Goal: Task Accomplishment & Management: Complete application form

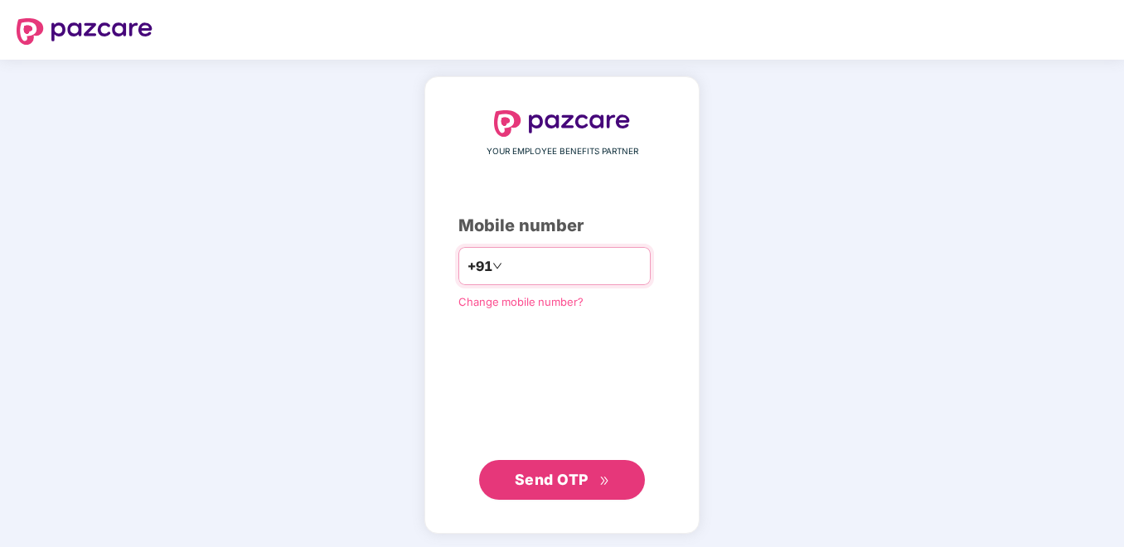
click at [507, 266] on input "number" at bounding box center [574, 266] width 136 height 27
type input "**********"
click at [560, 478] on span "Send OTP" at bounding box center [552, 479] width 74 height 17
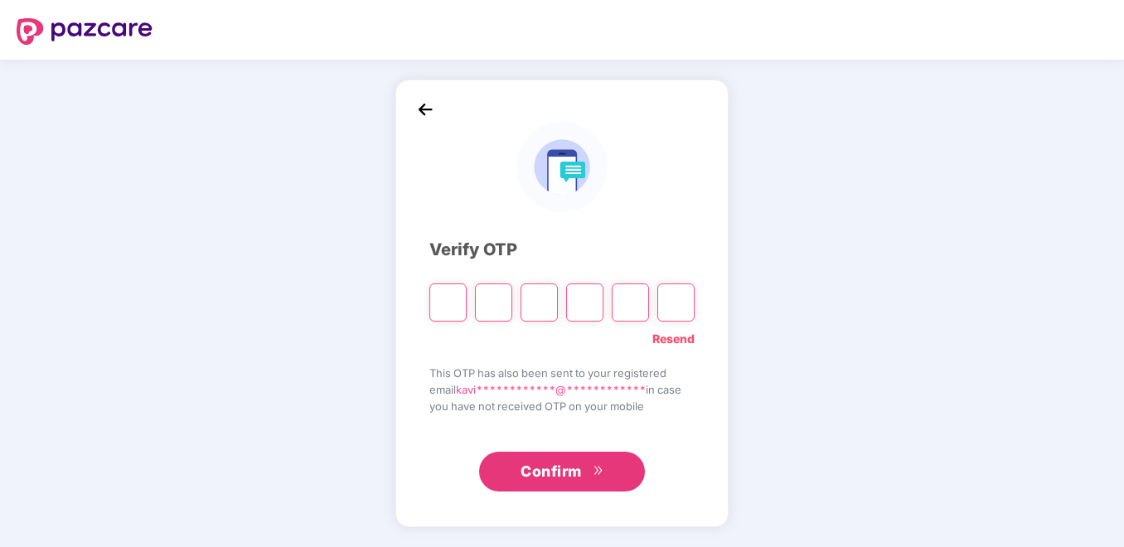
type input "*"
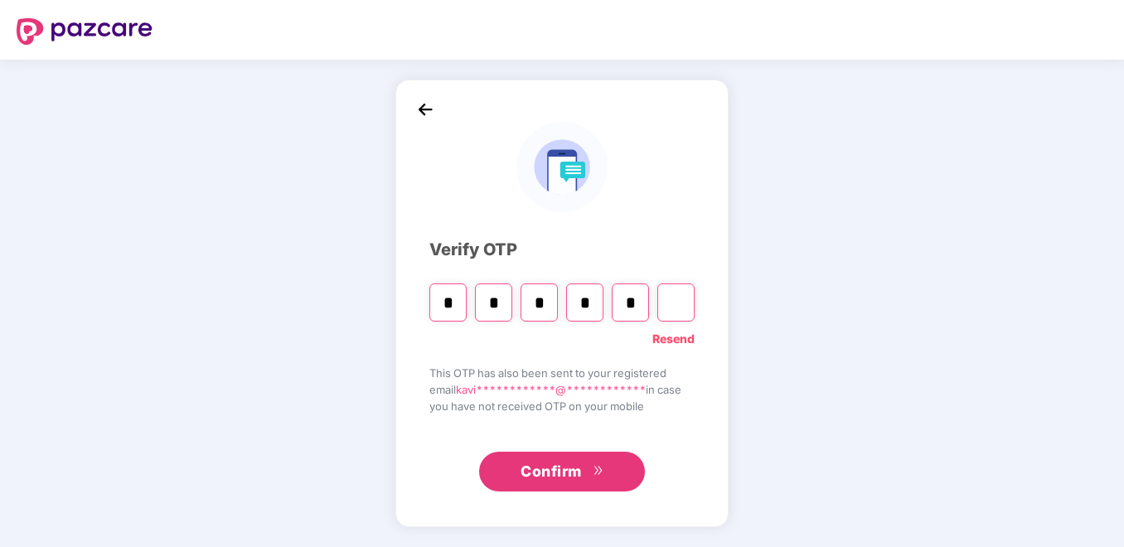
type input "*"
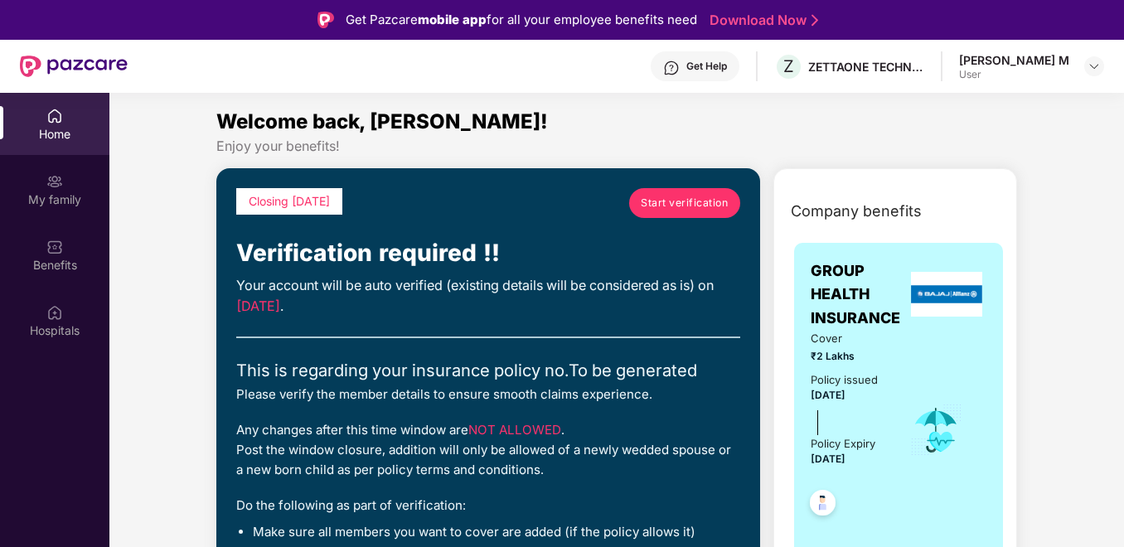
click at [681, 192] on link "Start verification" at bounding box center [684, 203] width 111 height 30
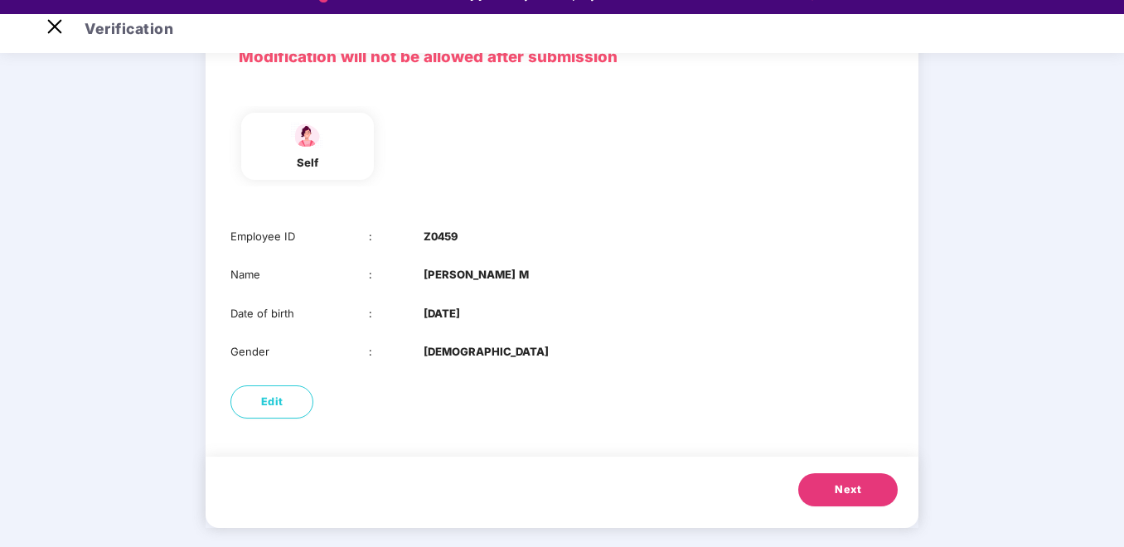
scroll to position [40, 0]
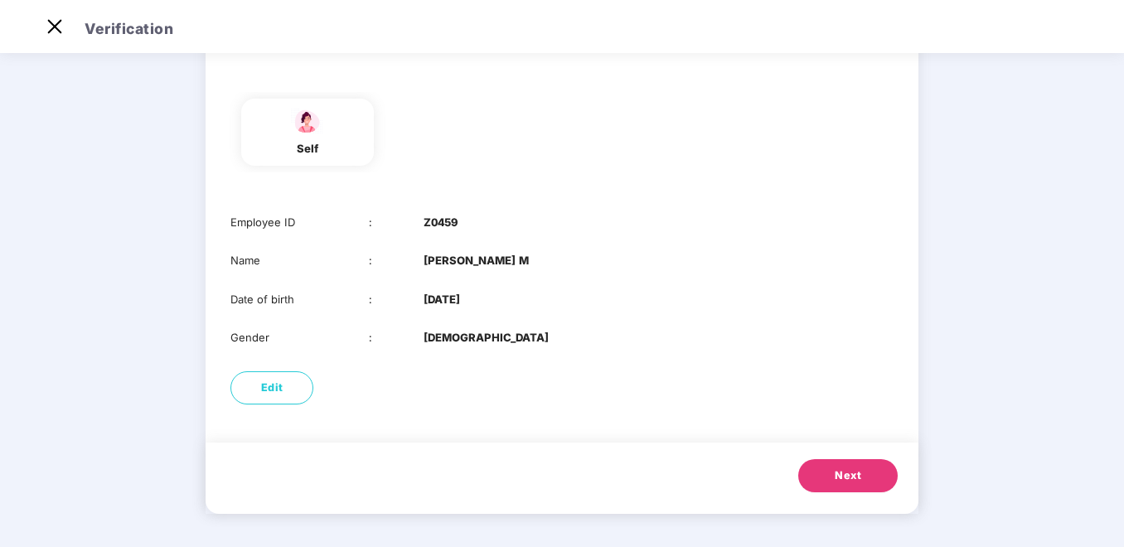
click at [862, 472] on button "Next" at bounding box center [847, 475] width 99 height 33
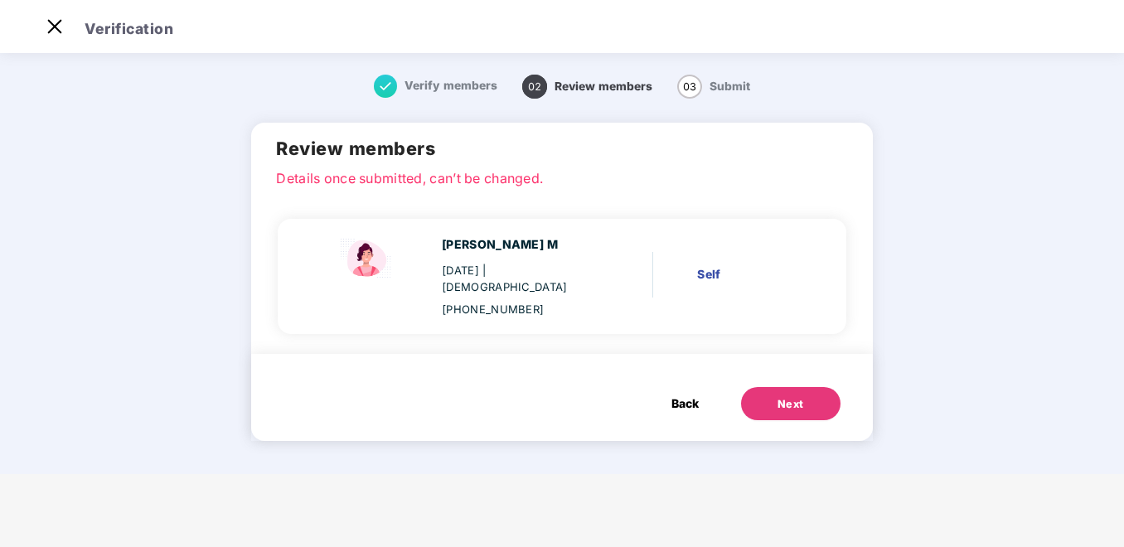
click at [793, 396] on div "Next" at bounding box center [791, 404] width 27 height 17
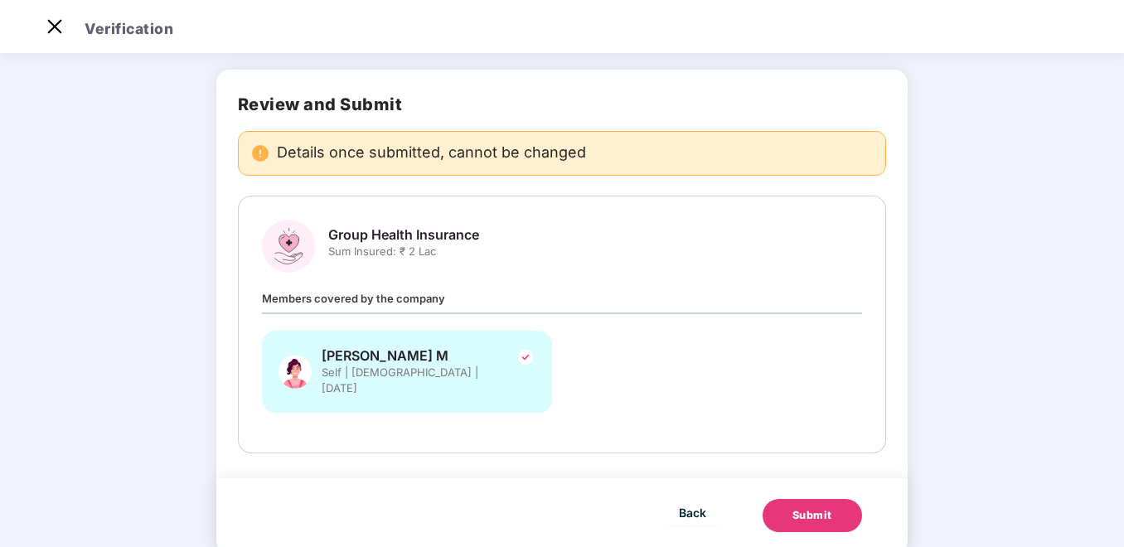
scroll to position [76, 0]
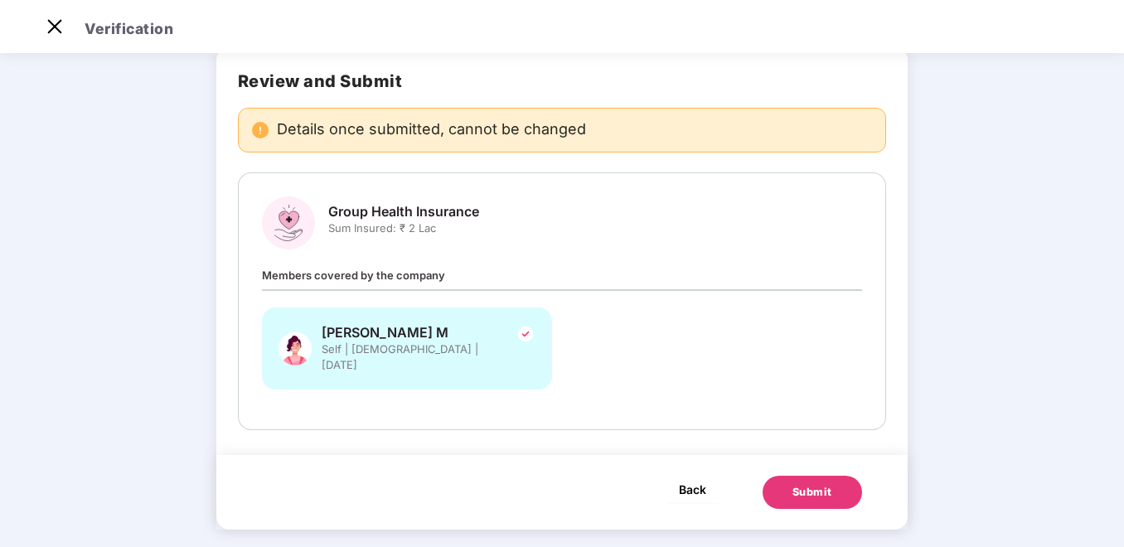
click at [691, 479] on span "Back" at bounding box center [692, 489] width 27 height 21
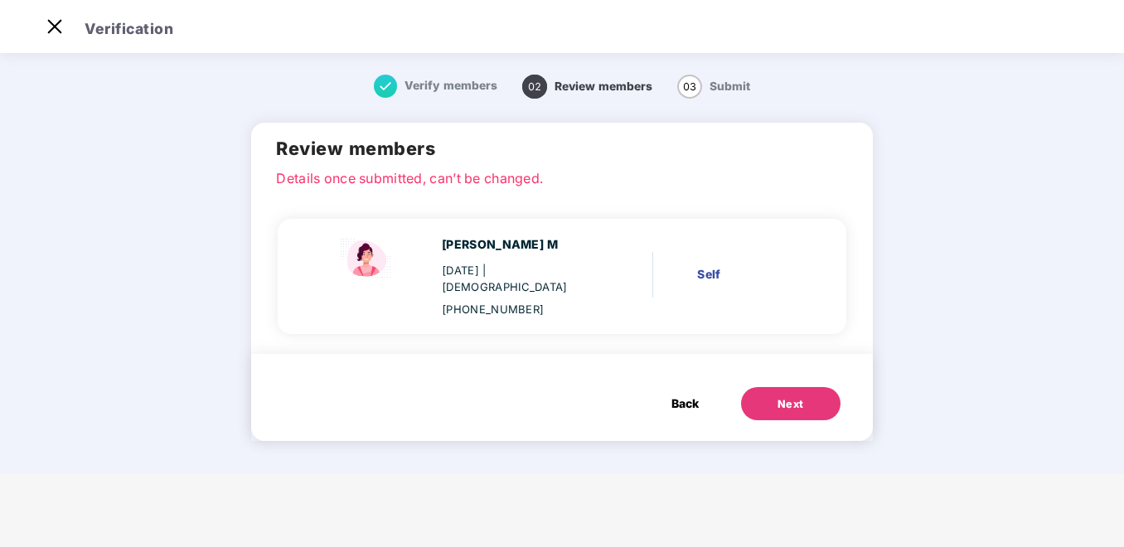
click at [691, 395] on span "Back" at bounding box center [685, 404] width 27 height 18
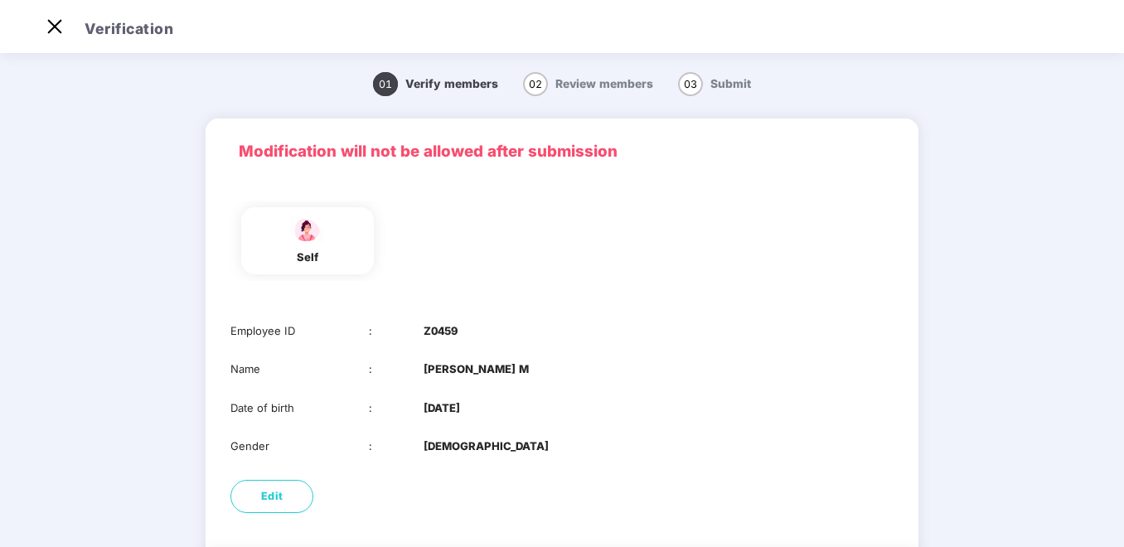
scroll to position [83, 0]
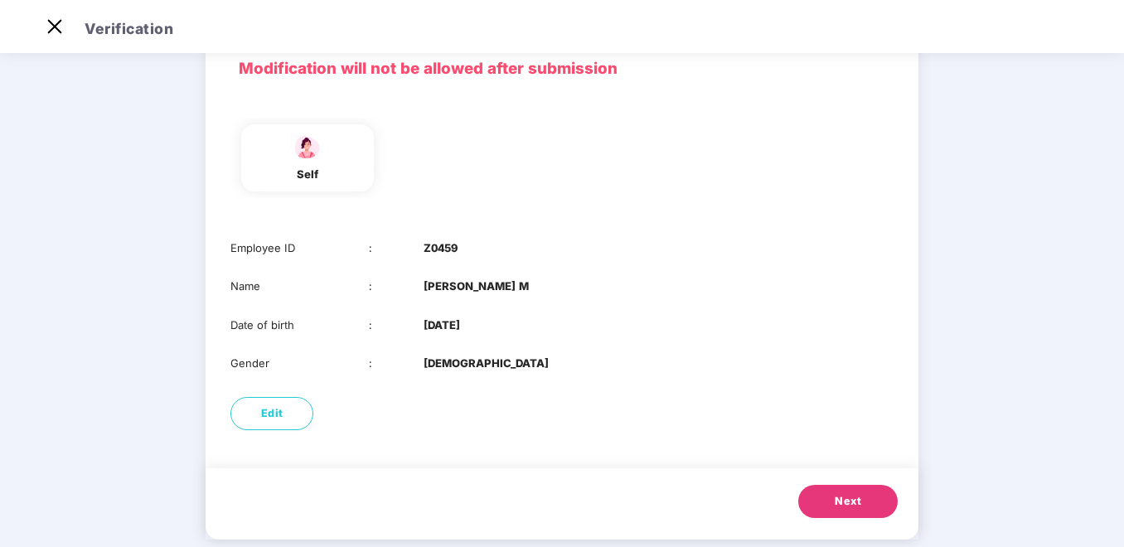
click at [856, 500] on span "Next" at bounding box center [848, 501] width 27 height 17
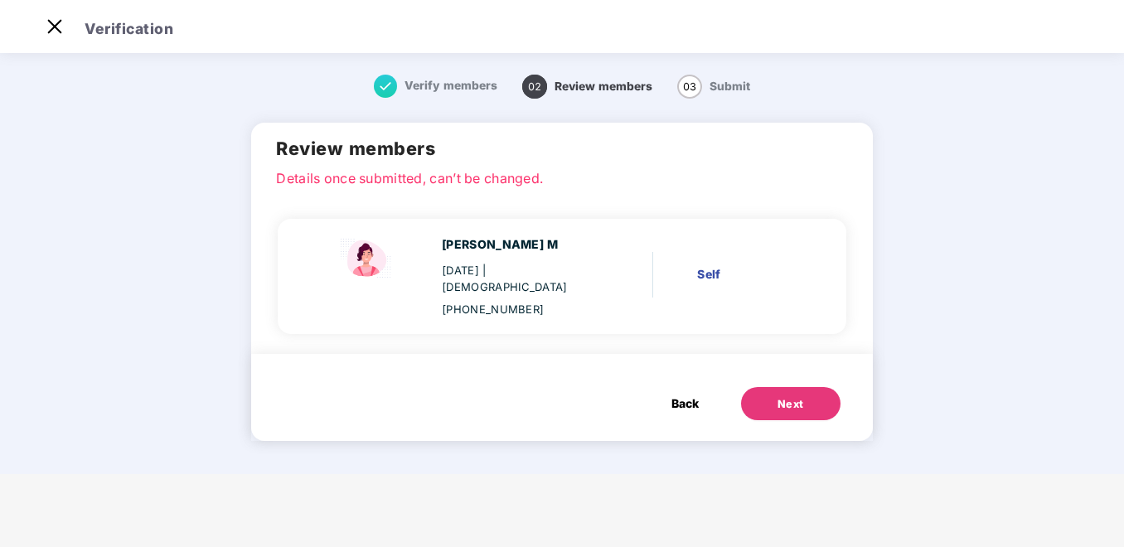
click at [778, 396] on div "Next" at bounding box center [791, 404] width 27 height 17
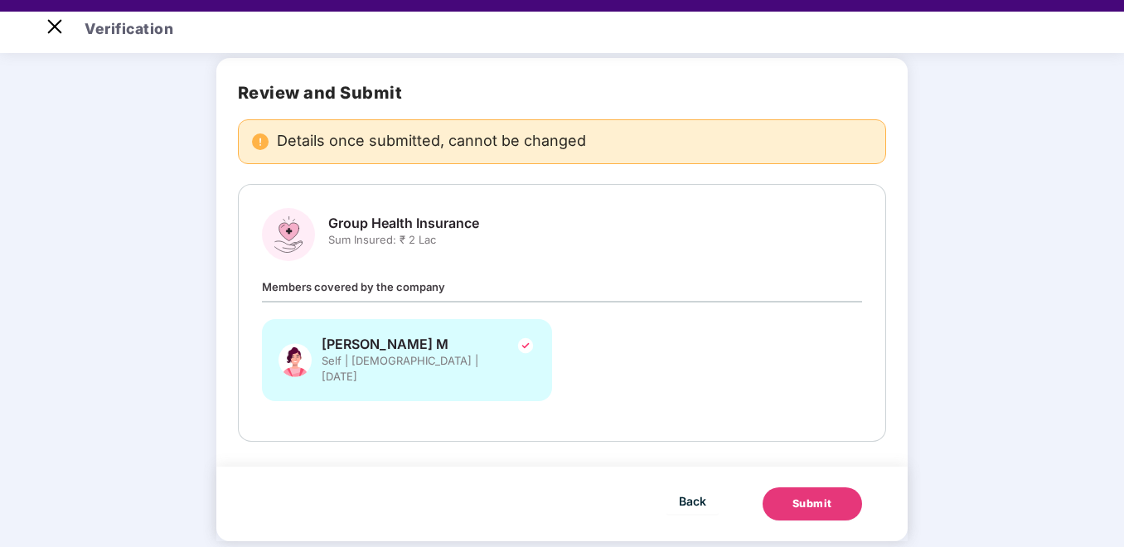
scroll to position [40, 0]
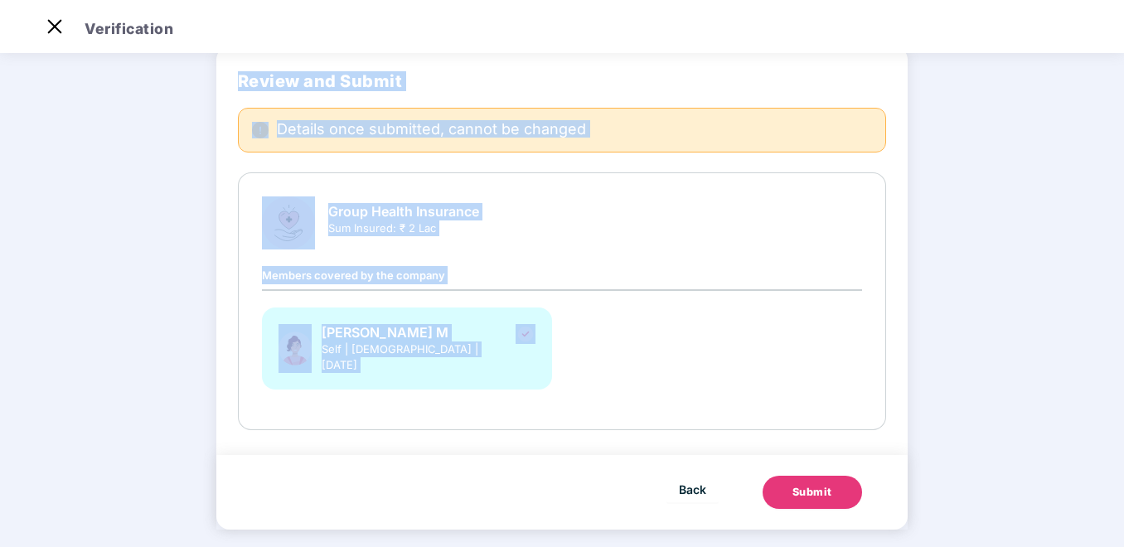
drag, startPoint x: 199, startPoint y: 61, endPoint x: 630, endPoint y: 324, distance: 505.3
click at [630, 324] on div "Verify members Review members 03 Submit Review and Submit Details once submitte…" at bounding box center [563, 272] width 830 height 581
click at [120, 269] on main "Verify members Review members 03 Submit Review and Submit Details once submitte…" at bounding box center [562, 267] width 1124 height 589
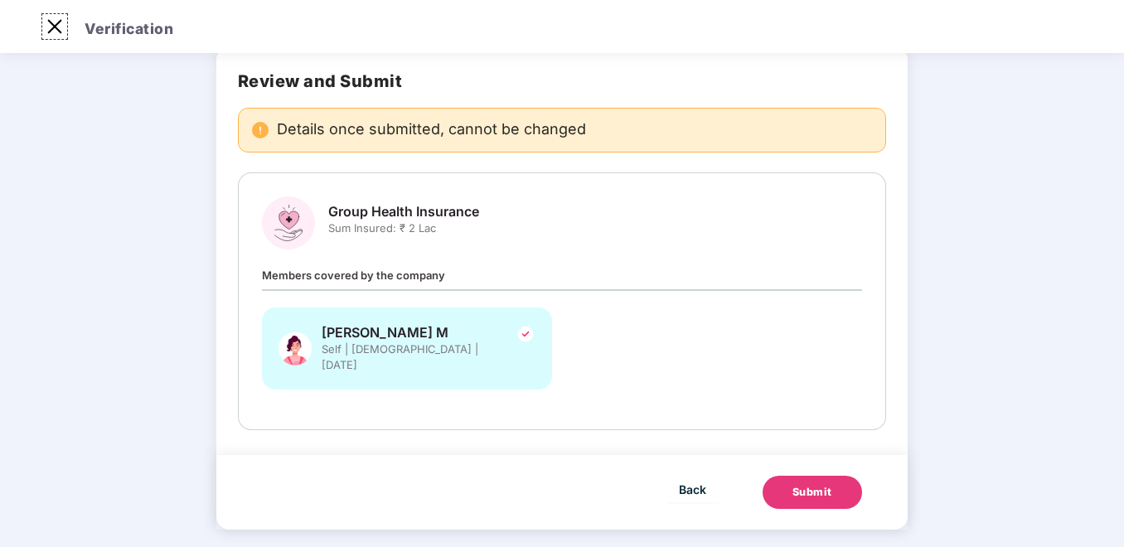
click at [59, 24] on img at bounding box center [54, 26] width 27 height 27
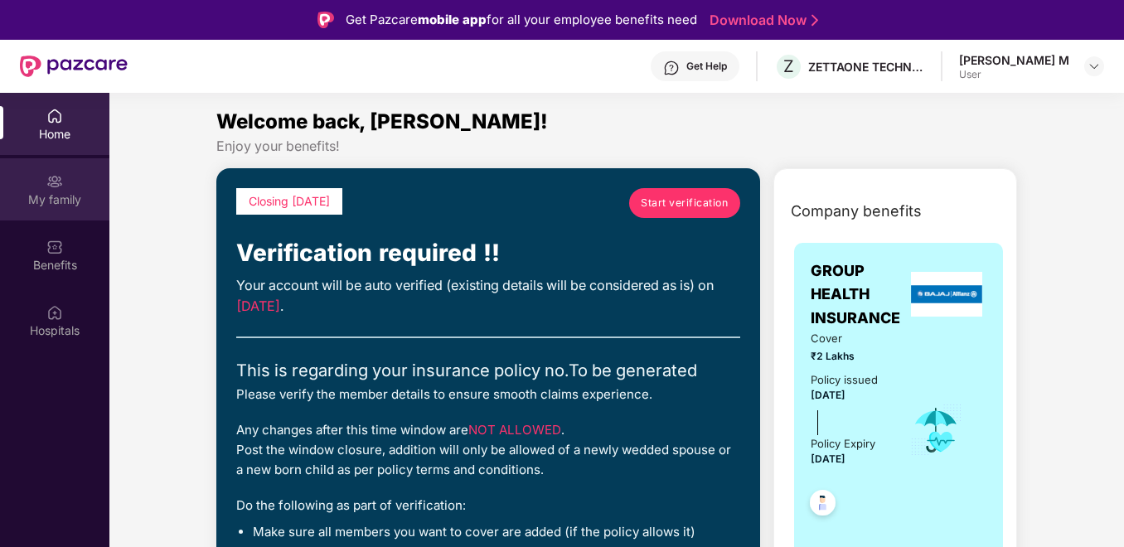
click at [63, 193] on div "My family" at bounding box center [54, 200] width 109 height 17
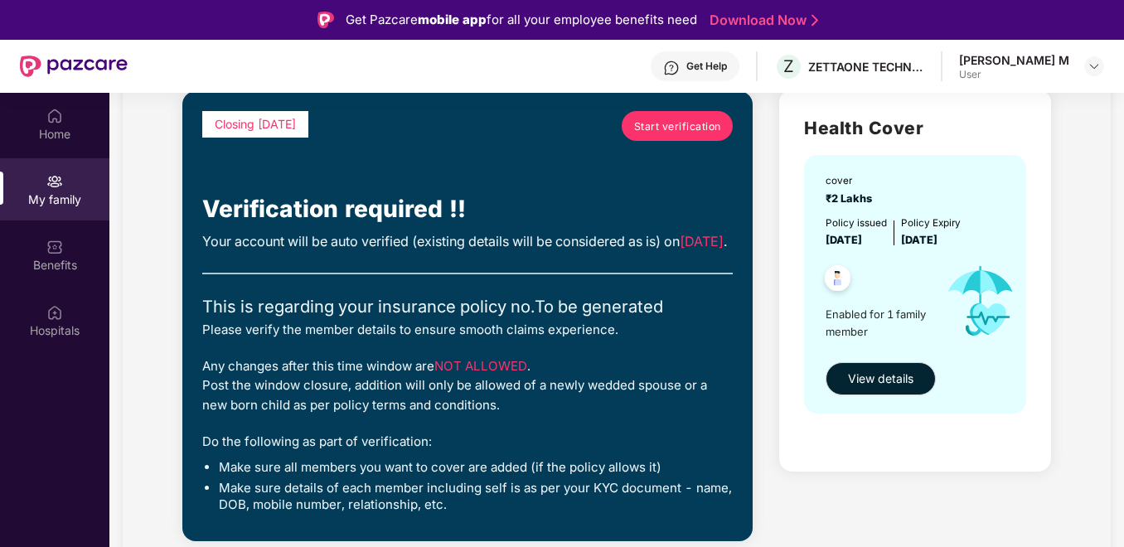
scroll to position [83, 0]
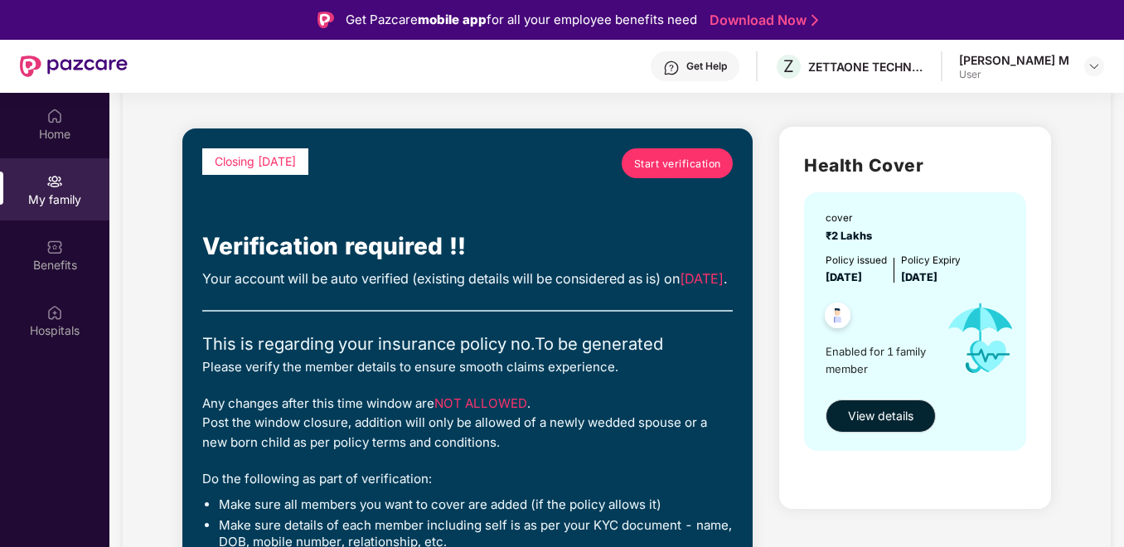
click at [676, 167] on span "Start verification" at bounding box center [677, 164] width 87 height 16
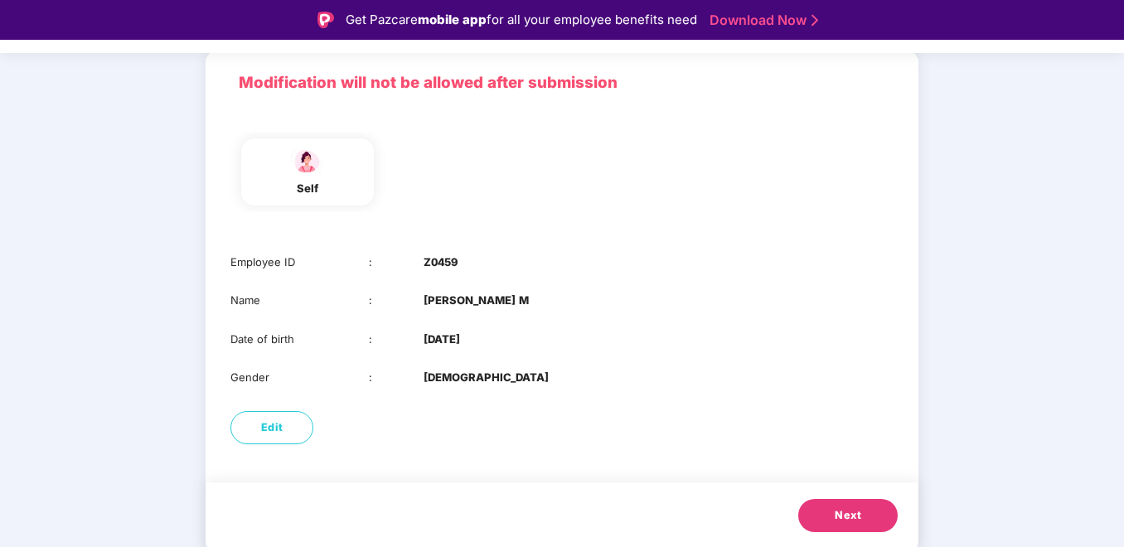
scroll to position [40, 0]
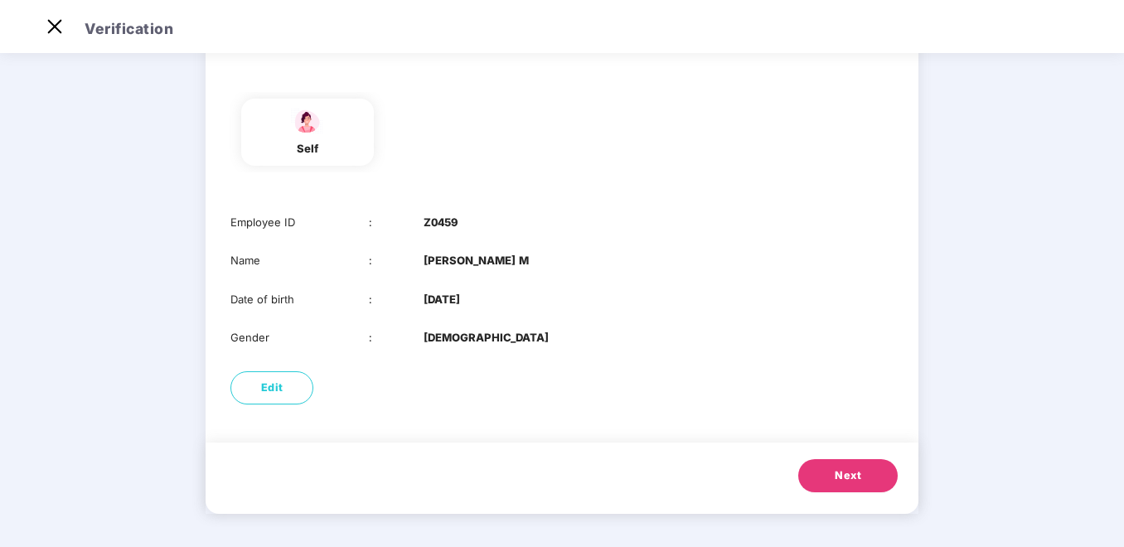
click at [870, 475] on button "Next" at bounding box center [847, 475] width 99 height 33
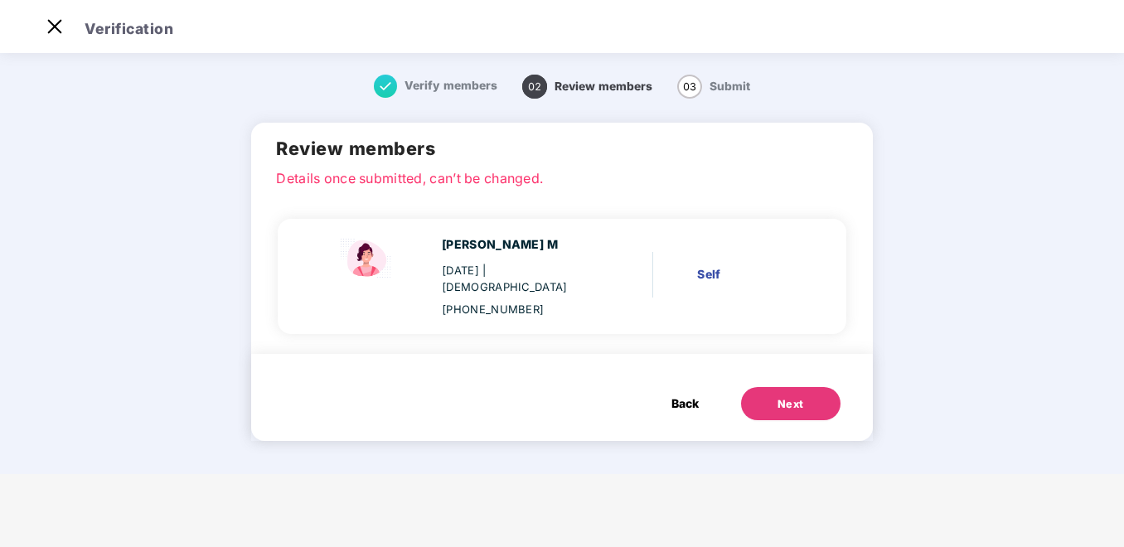
scroll to position [0, 0]
click at [795, 396] on div "Next" at bounding box center [791, 404] width 27 height 17
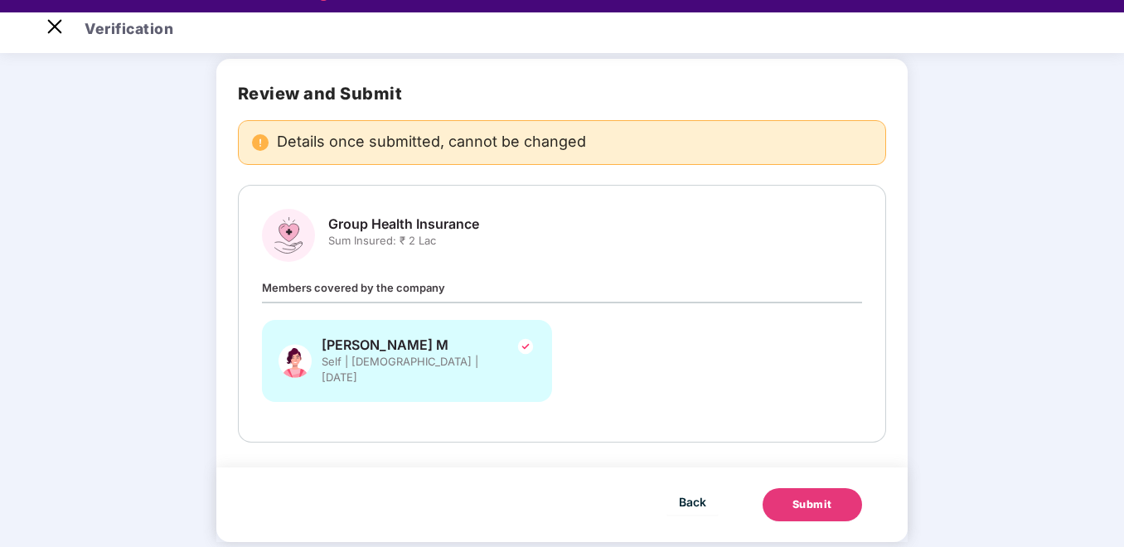
scroll to position [40, 0]
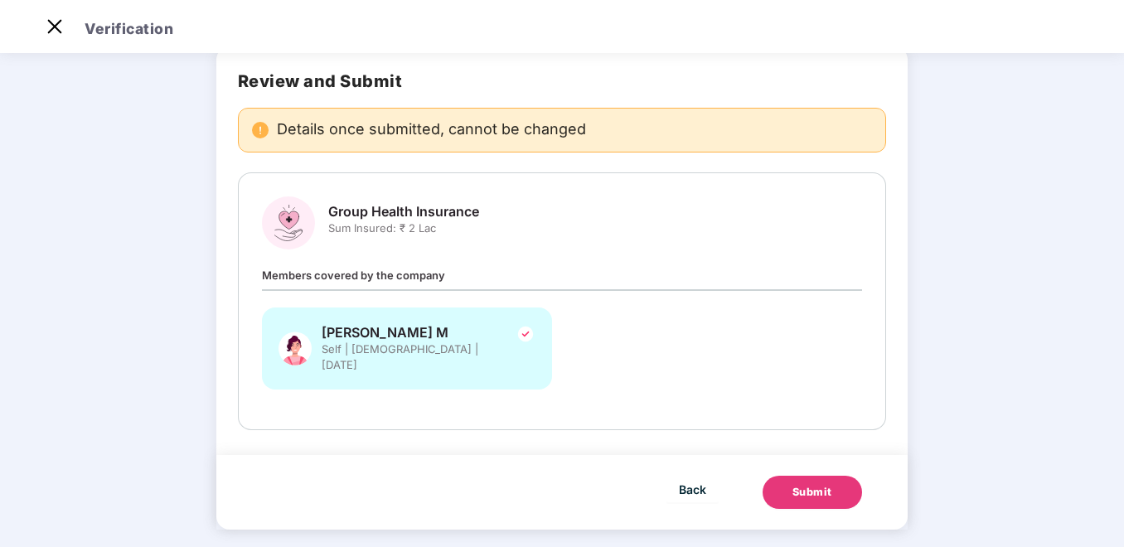
click at [460, 353] on span "Self | [DEMOGRAPHIC_DATA] | [DATE]" at bounding box center [413, 358] width 182 height 32
click at [56, 23] on img at bounding box center [54, 26] width 27 height 27
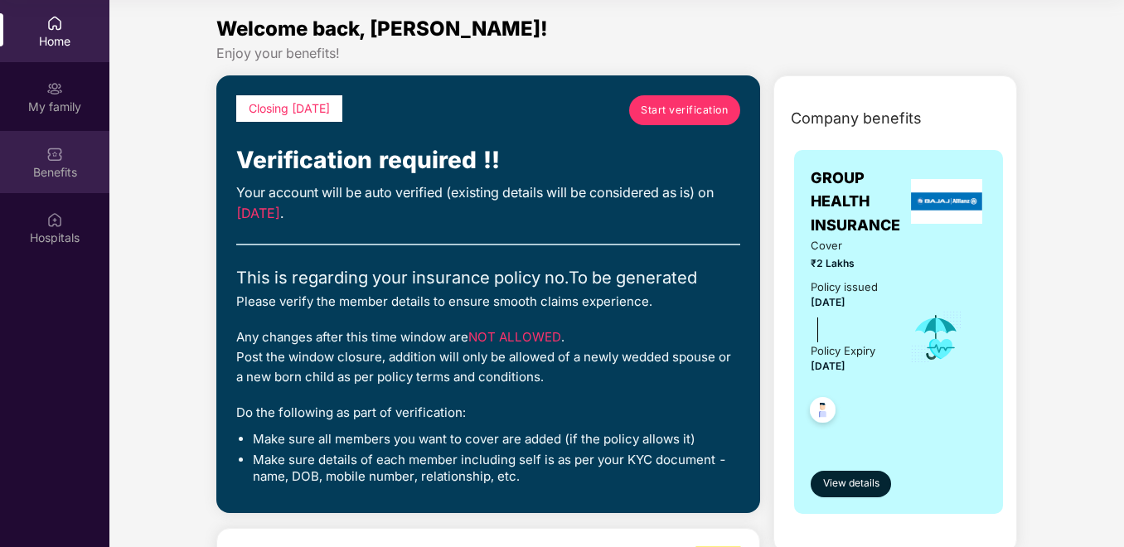
click at [62, 164] on div "Benefits" at bounding box center [54, 172] width 109 height 17
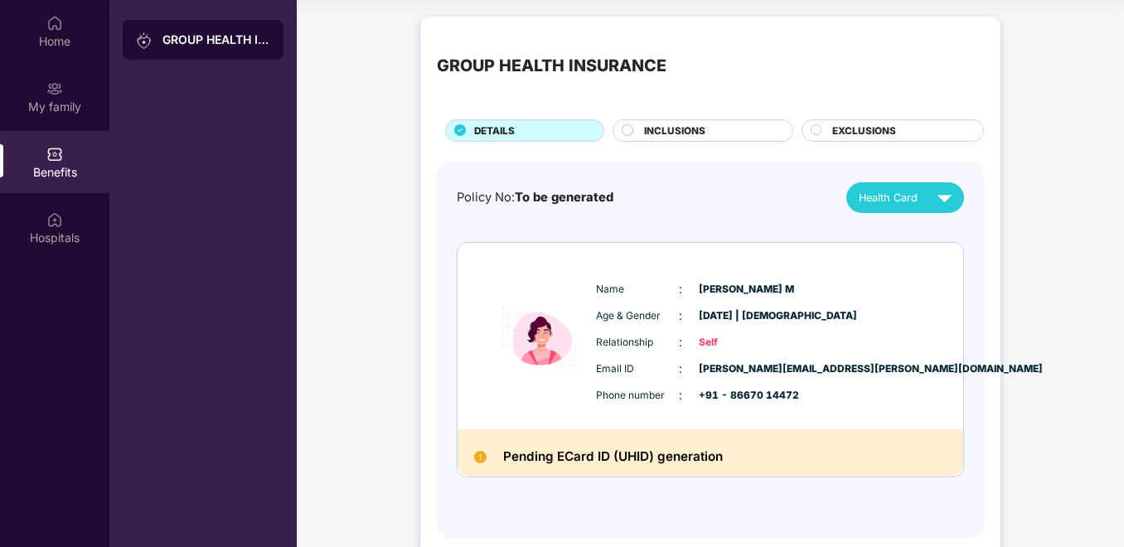
scroll to position [33, 0]
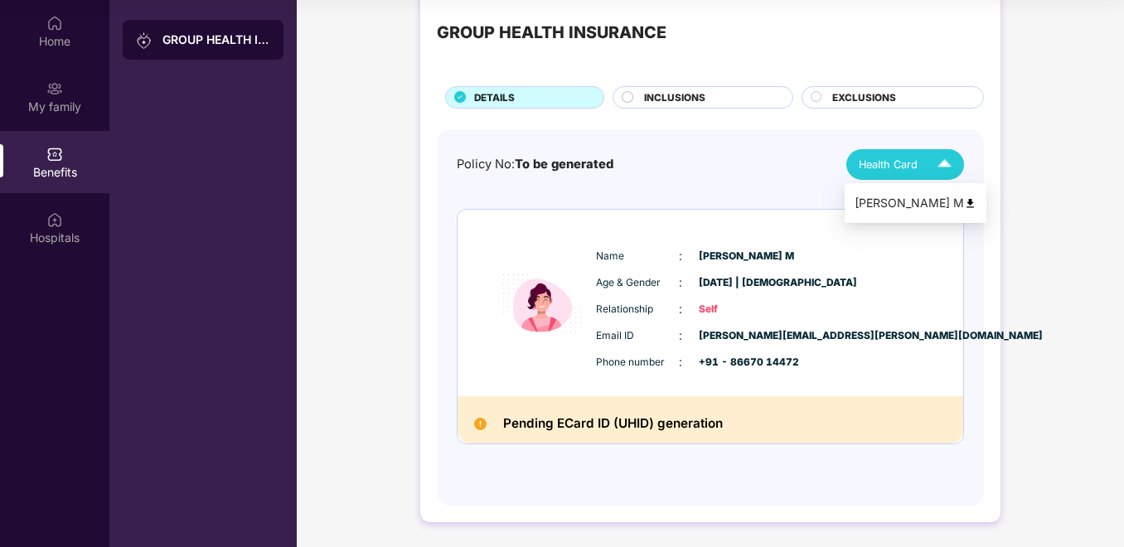
click at [944, 164] on img at bounding box center [944, 164] width 29 height 29
click at [964, 203] on img at bounding box center [970, 203] width 12 height 12
click at [735, 99] on div "INCLUSIONS" at bounding box center [710, 98] width 148 height 17
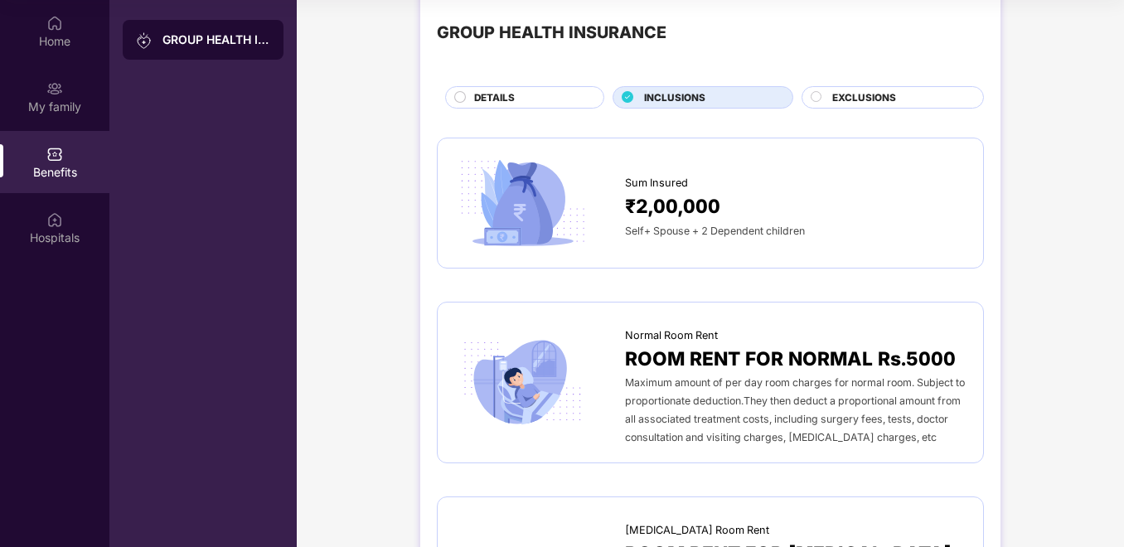
click at [558, 90] on div "DETAILS" at bounding box center [524, 97] width 159 height 22
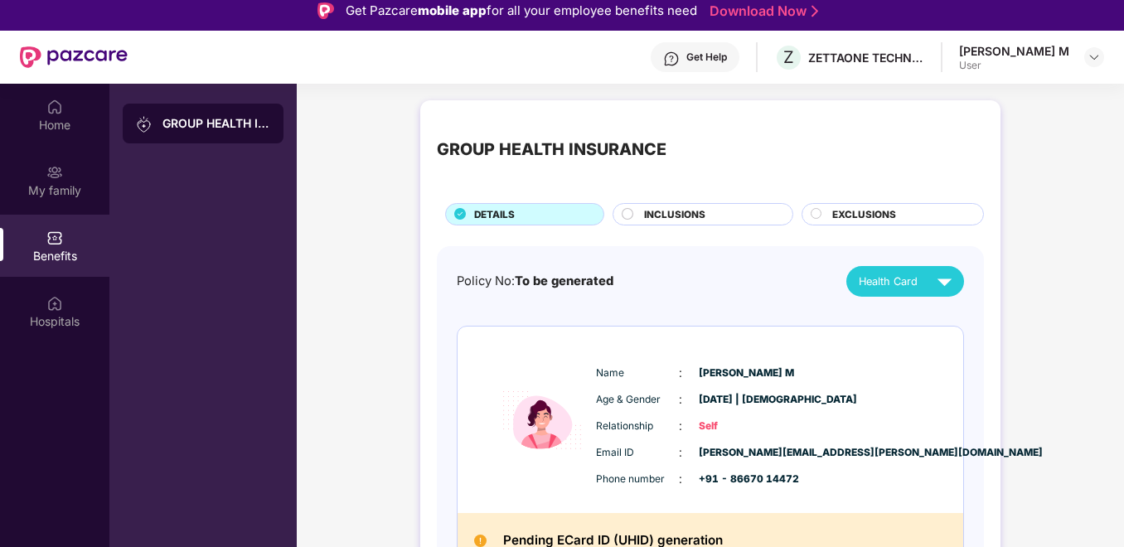
scroll to position [0, 0]
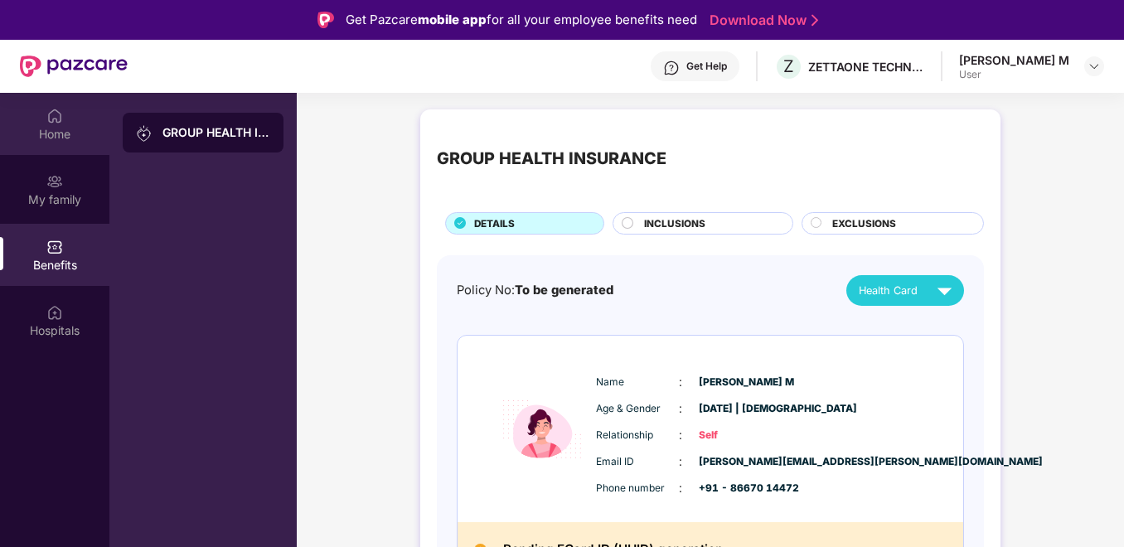
click at [59, 124] on img at bounding box center [54, 116] width 17 height 17
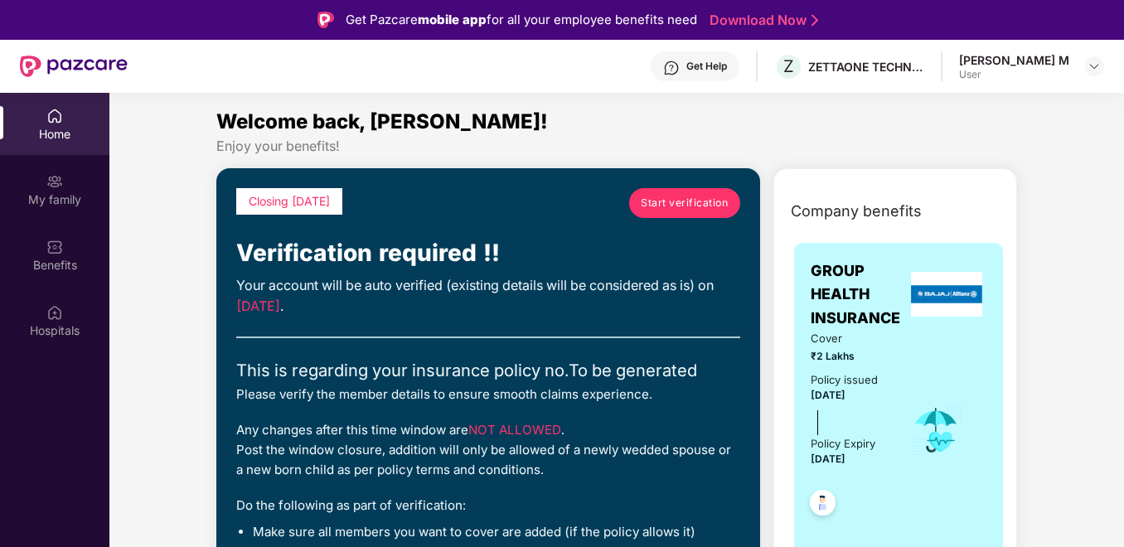
click at [694, 205] on span "Start verification" at bounding box center [684, 203] width 87 height 16
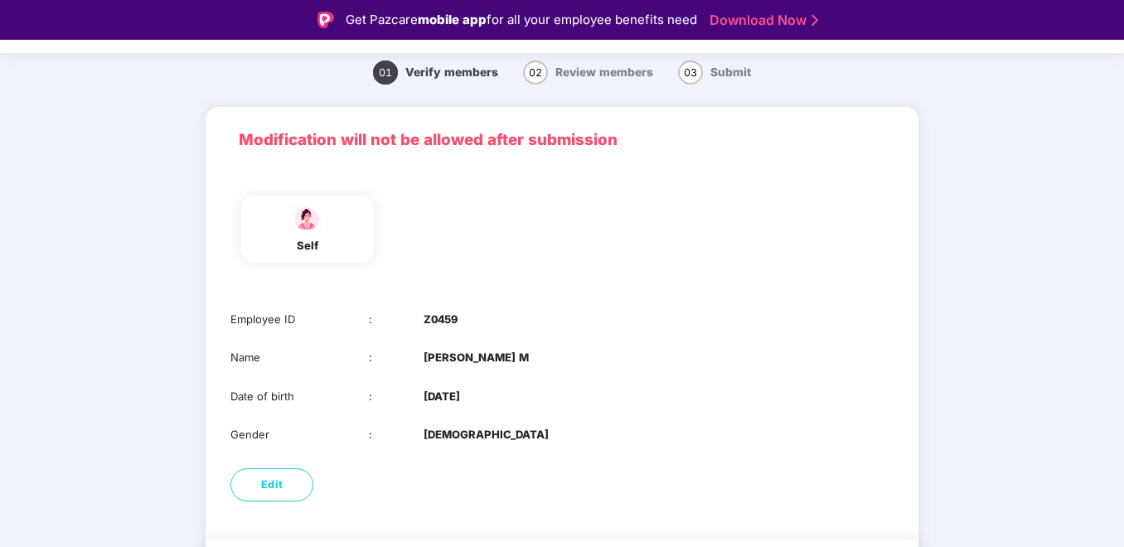
scroll to position [109, 0]
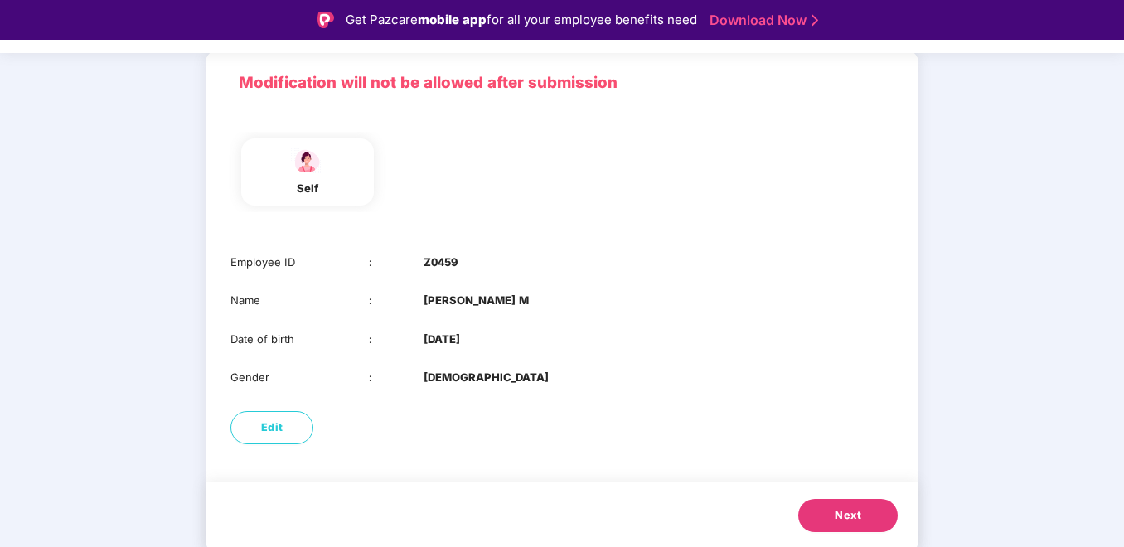
click at [842, 516] on span "Next" at bounding box center [848, 515] width 27 height 17
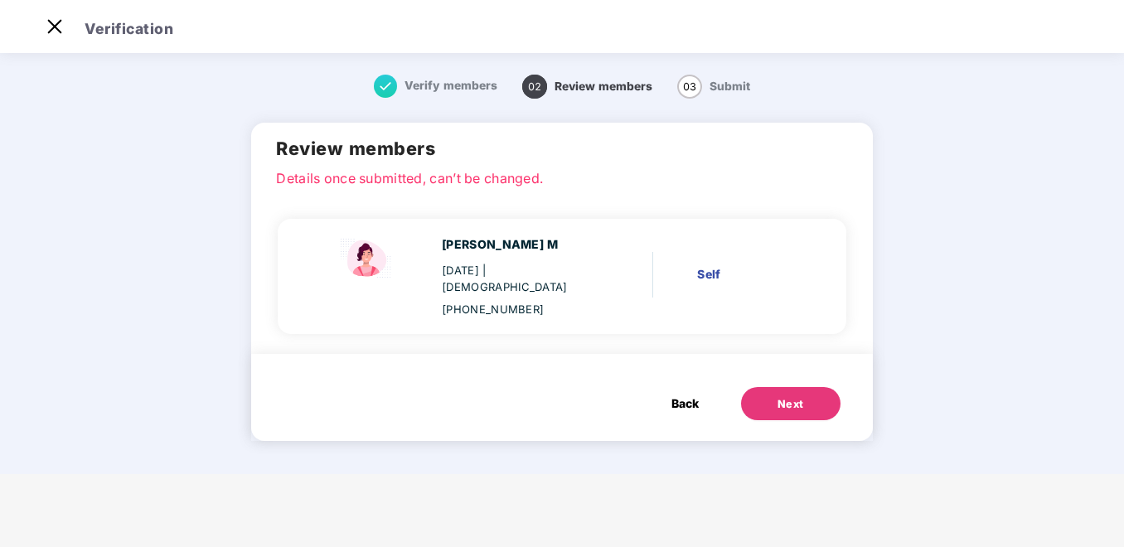
scroll to position [0, 0]
click at [804, 387] on button "Next" at bounding box center [790, 403] width 99 height 33
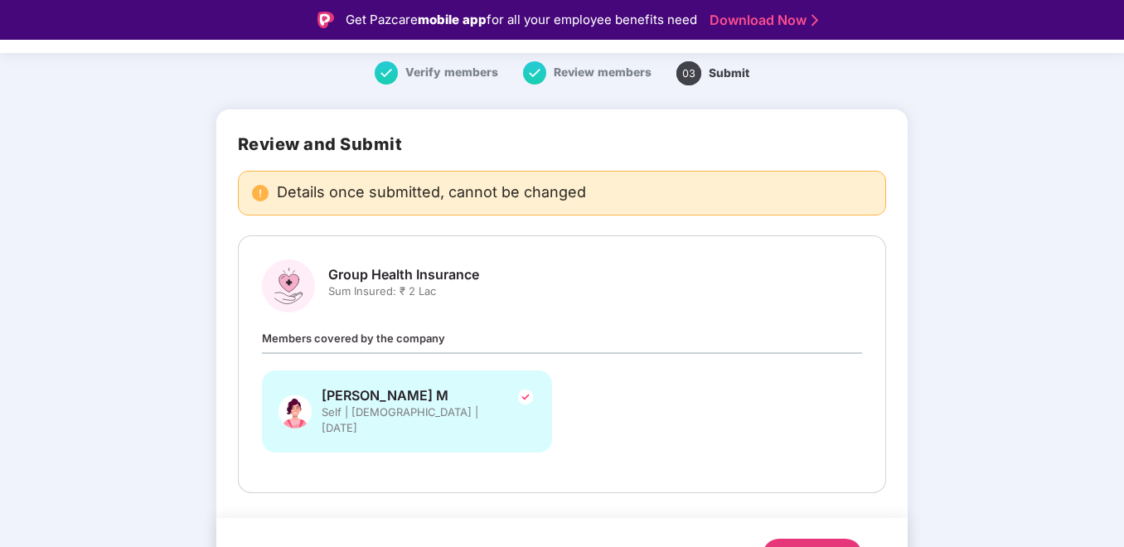
scroll to position [76, 0]
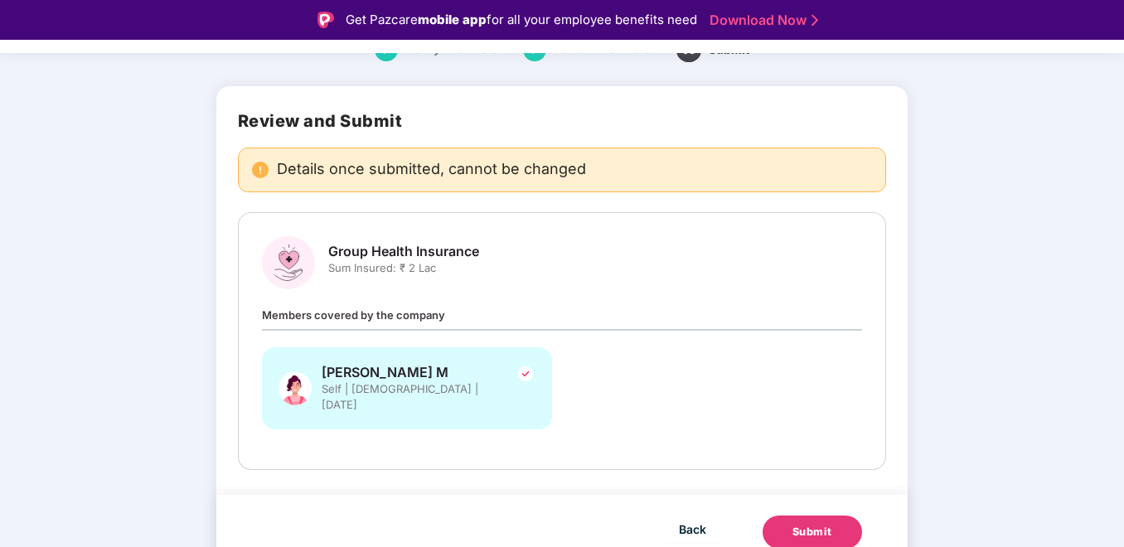
click at [837, 516] on button "Submit" at bounding box center [812, 532] width 99 height 33
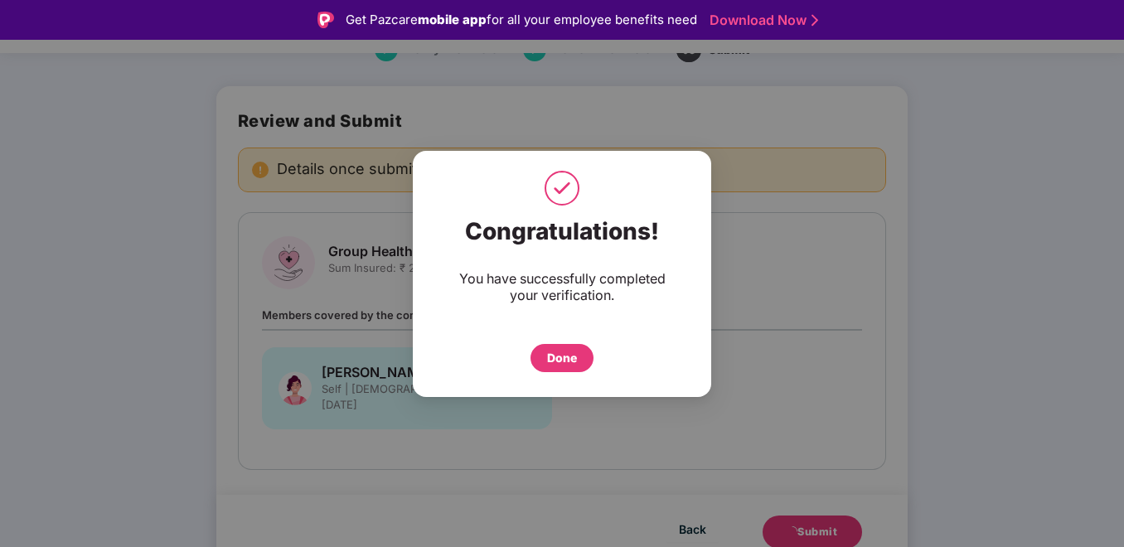
click at [561, 356] on div "Done" at bounding box center [562, 358] width 30 height 18
